Goal: Information Seeking & Learning: Learn about a topic

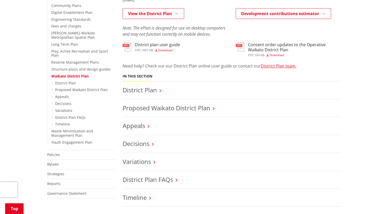
scroll to position [180, 0]
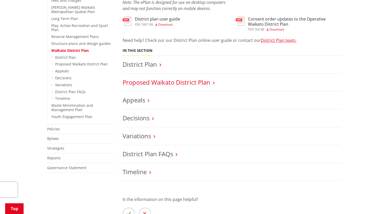
click at [205, 82] on link "Proposed Waikato District Plan" at bounding box center [167, 82] width 88 height 8
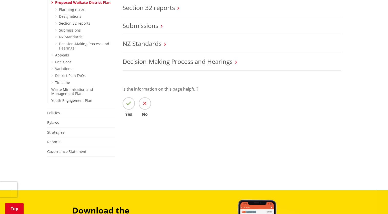
scroll to position [256, 0]
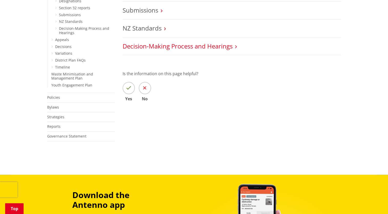
click at [232, 47] on link "Decision-Making Process and Hearings" at bounding box center [178, 46] width 110 height 8
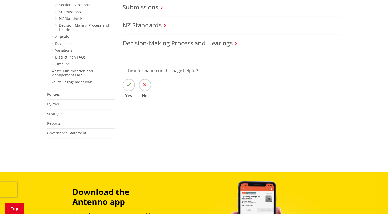
scroll to position [231, 0]
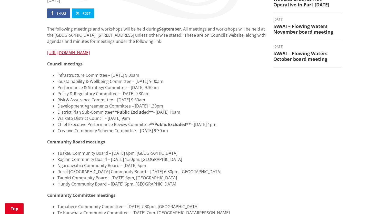
scroll to position [77, 0]
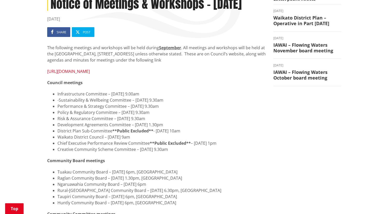
click at [90, 74] on link "[URL][DOMAIN_NAME]" at bounding box center [68, 71] width 43 height 6
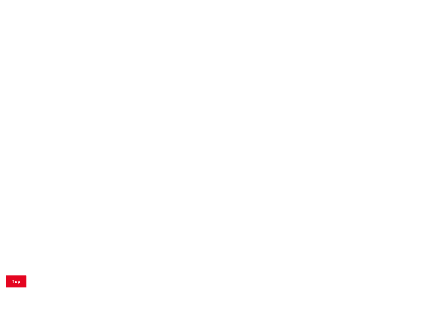
scroll to position [385, 0]
click at [121, 63] on div "More from this section Council, committees and boards Agendas, reports and minu…" at bounding box center [218, 31] width 302 height 624
